Goal: Task Accomplishment & Management: Manage account settings

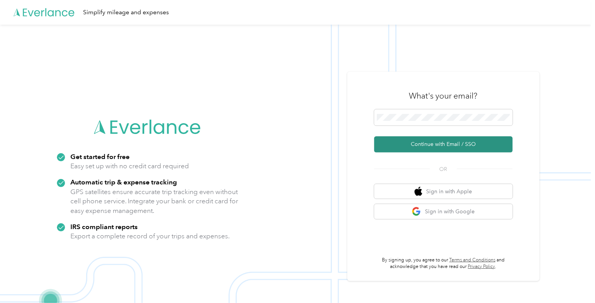
click at [408, 143] on button "Continue with Email / SSO" at bounding box center [443, 144] width 138 height 16
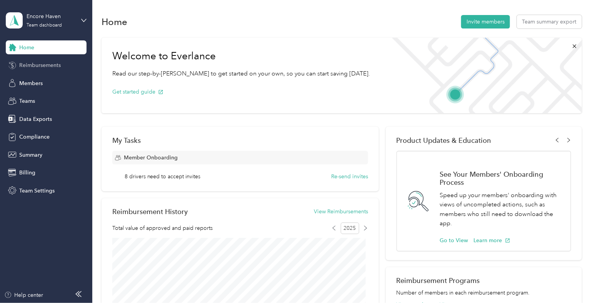
click at [33, 64] on span "Reimbursements" at bounding box center [40, 65] width 42 height 8
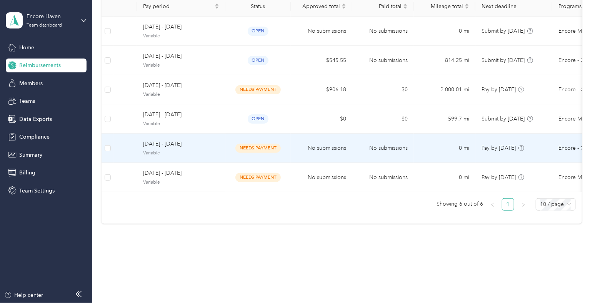
scroll to position [102, 0]
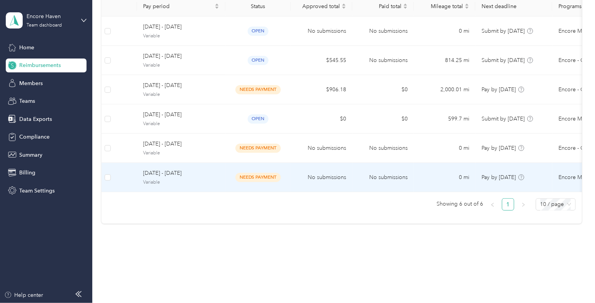
click at [203, 169] on span "[DATE] - [DATE]" at bounding box center [181, 173] width 76 height 8
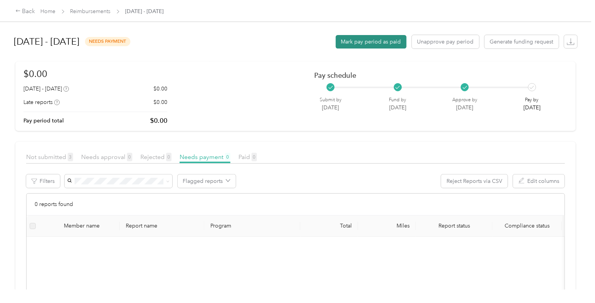
click at [352, 43] on button "Mark pay period as paid" at bounding box center [371, 41] width 71 height 13
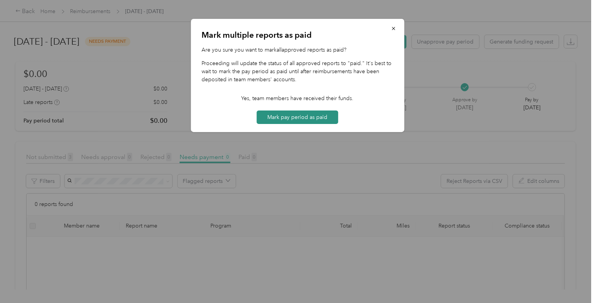
click at [313, 117] on button "Mark pay period as paid" at bounding box center [298, 116] width 82 height 13
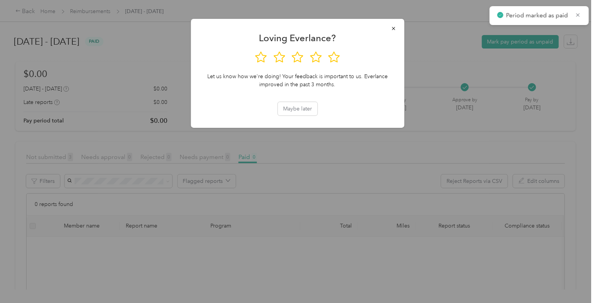
click at [143, 27] on div at bounding box center [297, 151] width 595 height 303
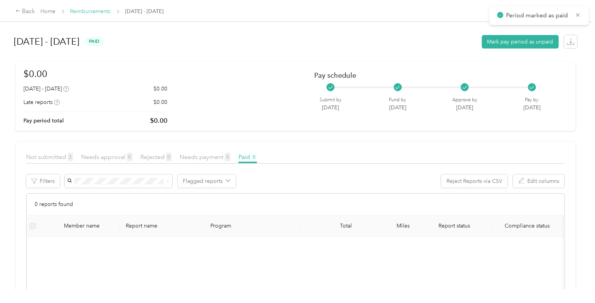
click at [105, 11] on link "Reimbursements" at bounding box center [90, 11] width 40 height 7
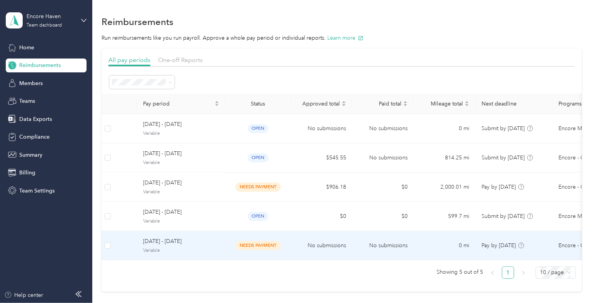
click at [215, 249] on span "Variable" at bounding box center [181, 250] width 76 height 7
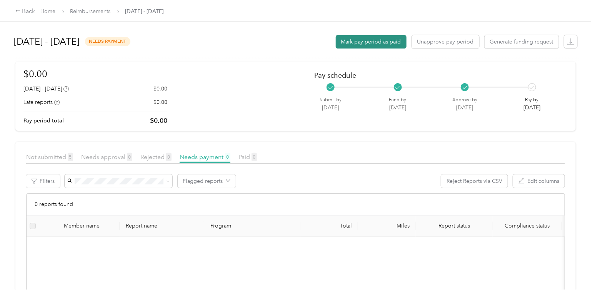
click at [360, 39] on button "Mark pay period as paid" at bounding box center [371, 41] width 71 height 13
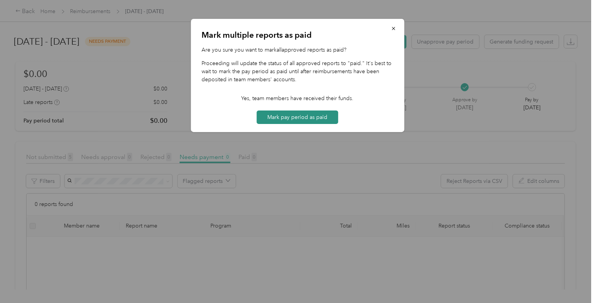
click at [300, 114] on button "Mark pay period as paid" at bounding box center [298, 116] width 82 height 13
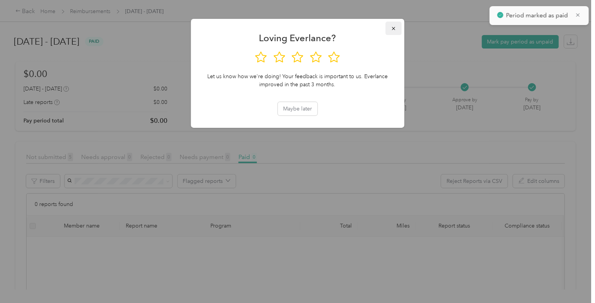
click at [393, 32] on button "button" at bounding box center [393, 28] width 16 height 13
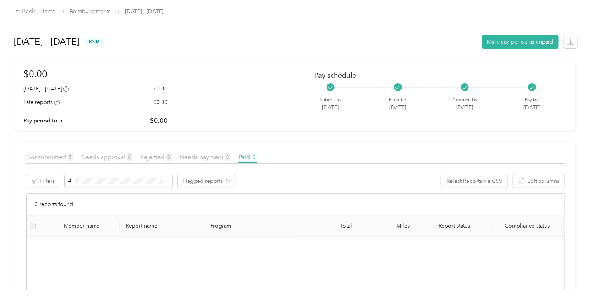
click at [102, 7] on span "Reimbursements" at bounding box center [90, 11] width 40 height 8
click at [100, 10] on link "Reimbursements" at bounding box center [90, 11] width 40 height 7
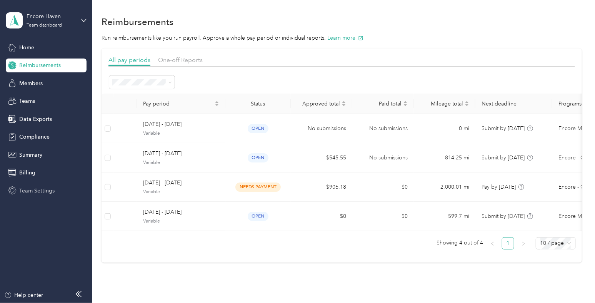
click at [43, 189] on span "Team Settings" at bounding box center [36, 191] width 35 height 8
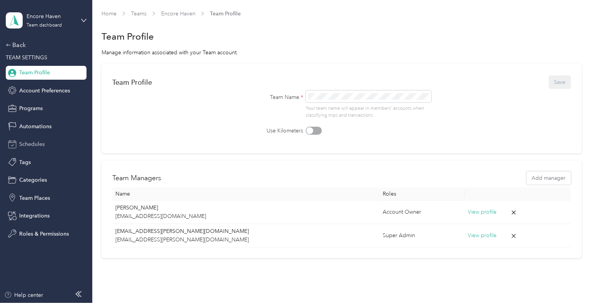
click at [46, 142] on div "Schedules" at bounding box center [46, 144] width 81 height 14
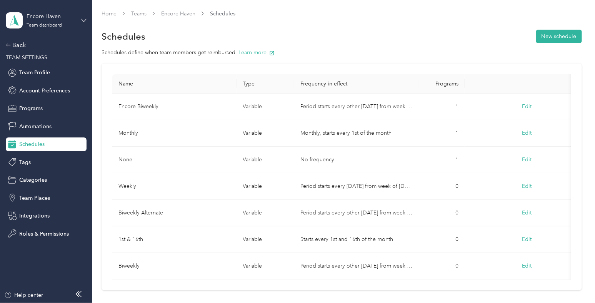
click at [83, 20] on icon at bounding box center [83, 20] width 5 height 5
click at [57, 95] on div "Log out" at bounding box center [108, 98] width 195 height 13
